Goal: Information Seeking & Learning: Learn about a topic

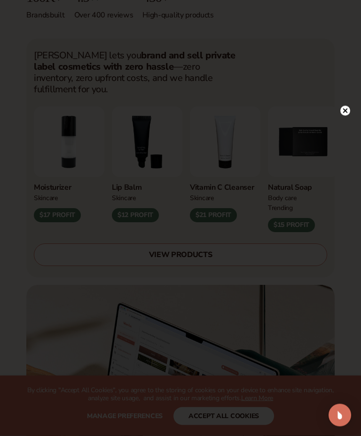
scroll to position [441, 0]
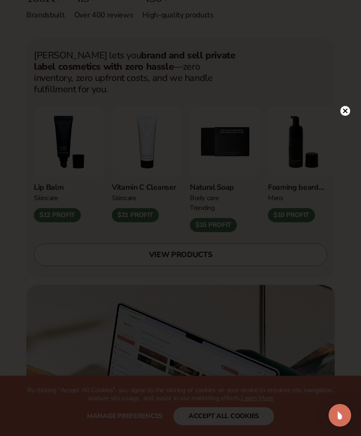
click at [348, 116] on circle at bounding box center [346, 111] width 10 height 10
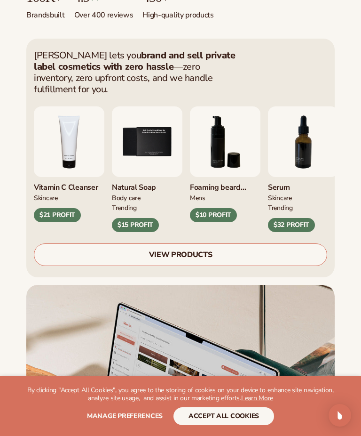
click at [116, 243] on link "VIEW PRODUCTS" at bounding box center [181, 254] width 294 height 23
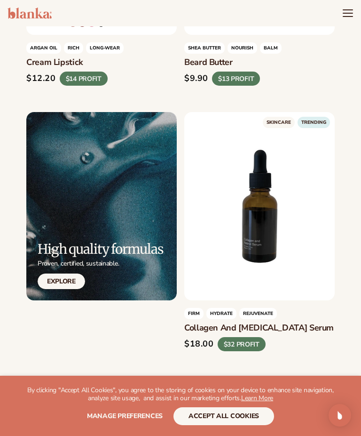
scroll to position [3082, 0]
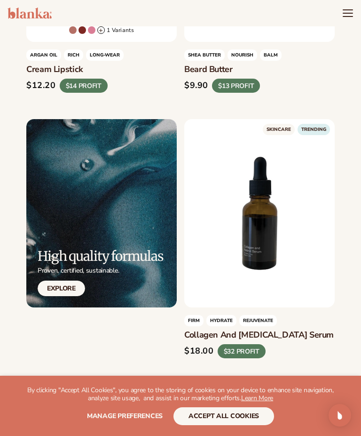
click at [214, 417] on button "accept all cookies" at bounding box center [224, 416] width 101 height 18
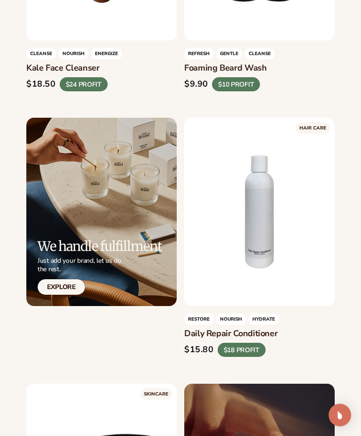
scroll to position [5209, 0]
click at [58, 279] on link "Explore" at bounding box center [62, 287] width 48 height 16
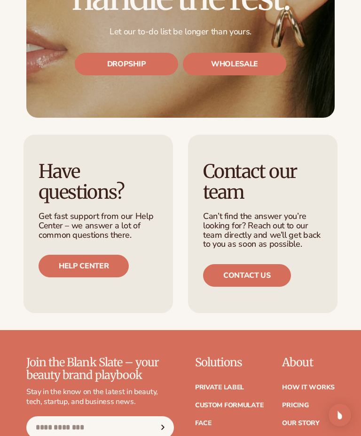
scroll to position [6811, 0]
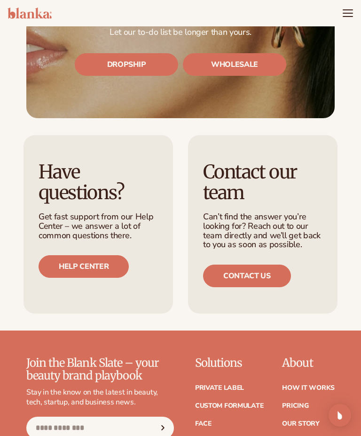
click at [76, 256] on link "Help center" at bounding box center [84, 266] width 90 height 23
